Goal: Connect with others: Connect with others

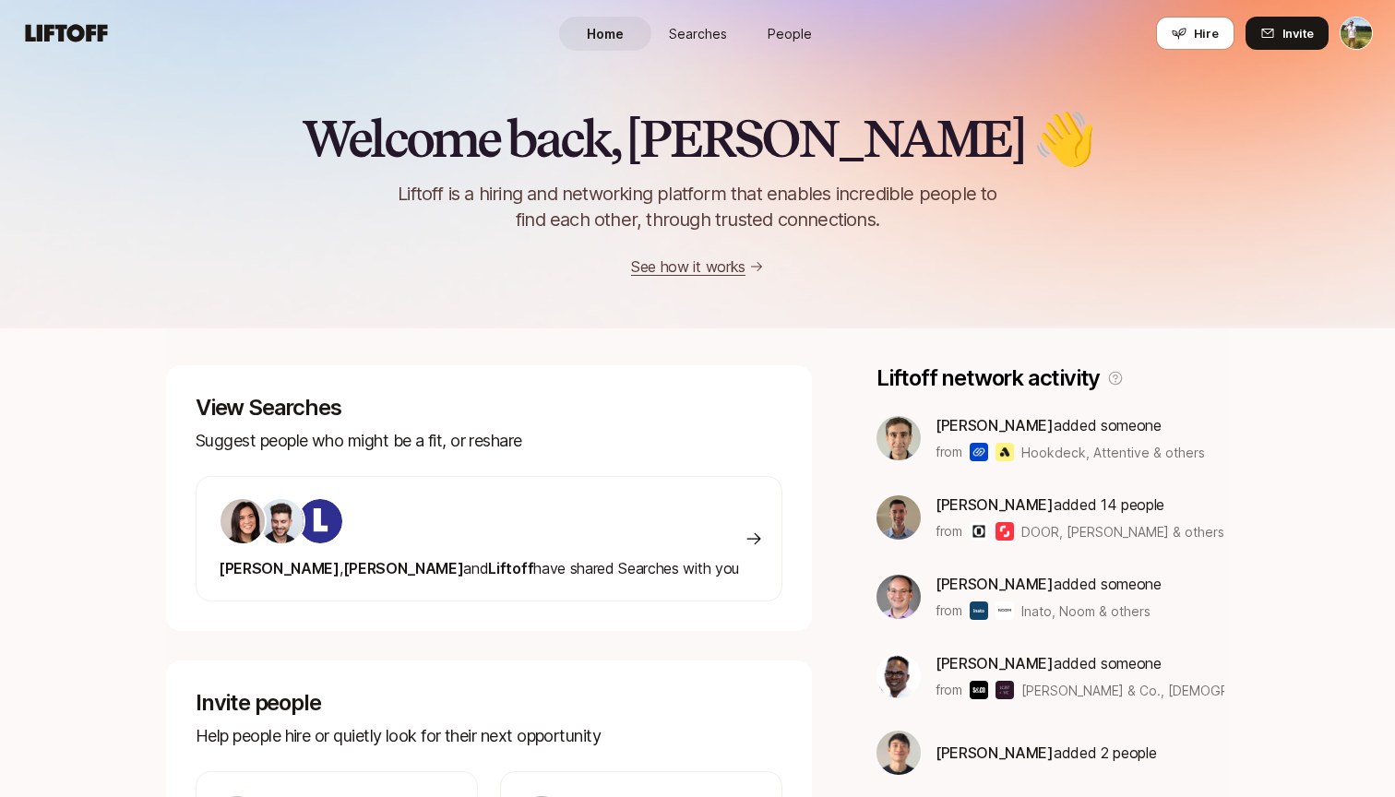
click at [780, 26] on span "People" at bounding box center [790, 33] width 44 height 19
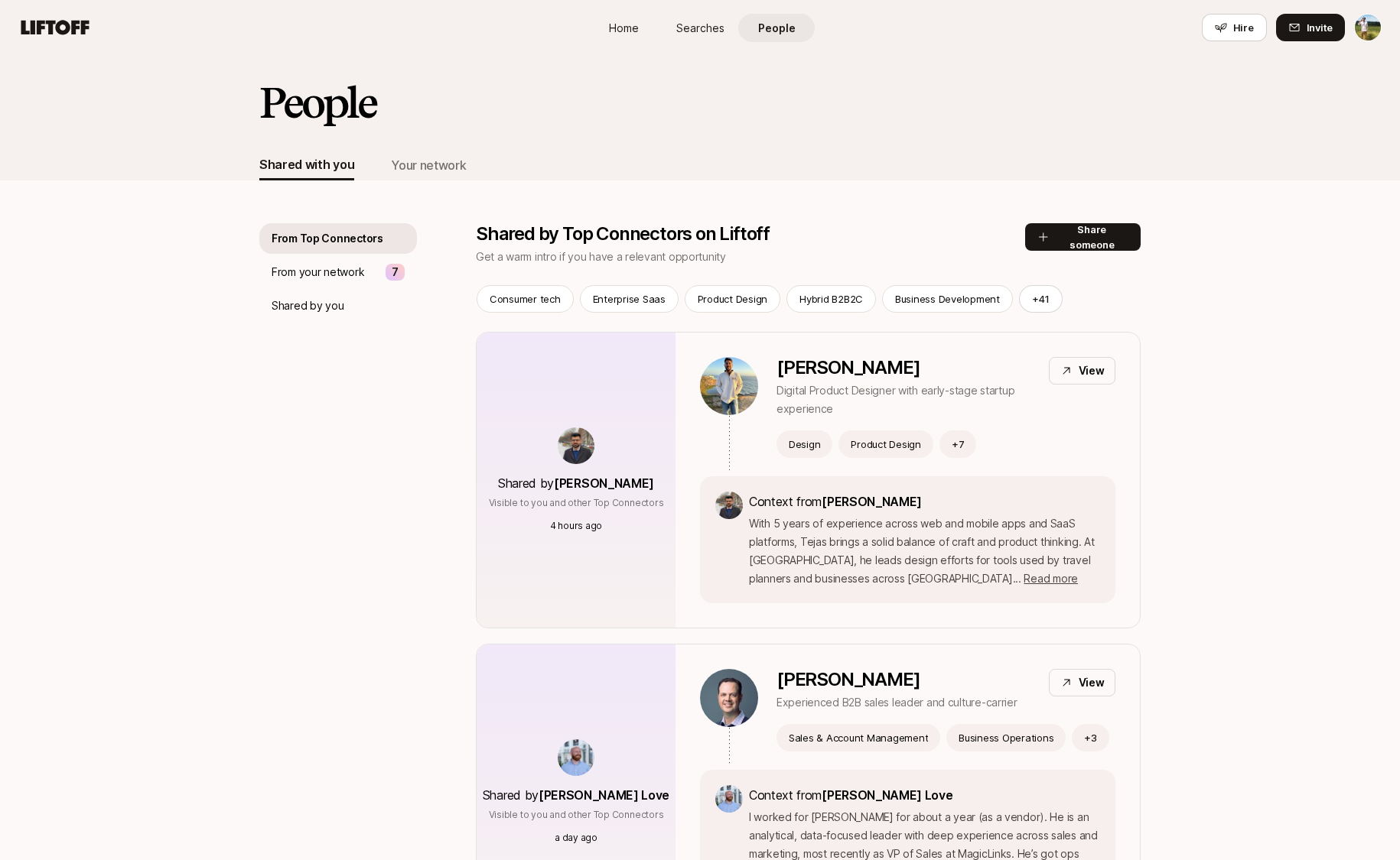
click at [335, 271] on p "From your network" at bounding box center [318, 272] width 93 height 18
